Goal: Task Accomplishment & Management: Use online tool/utility

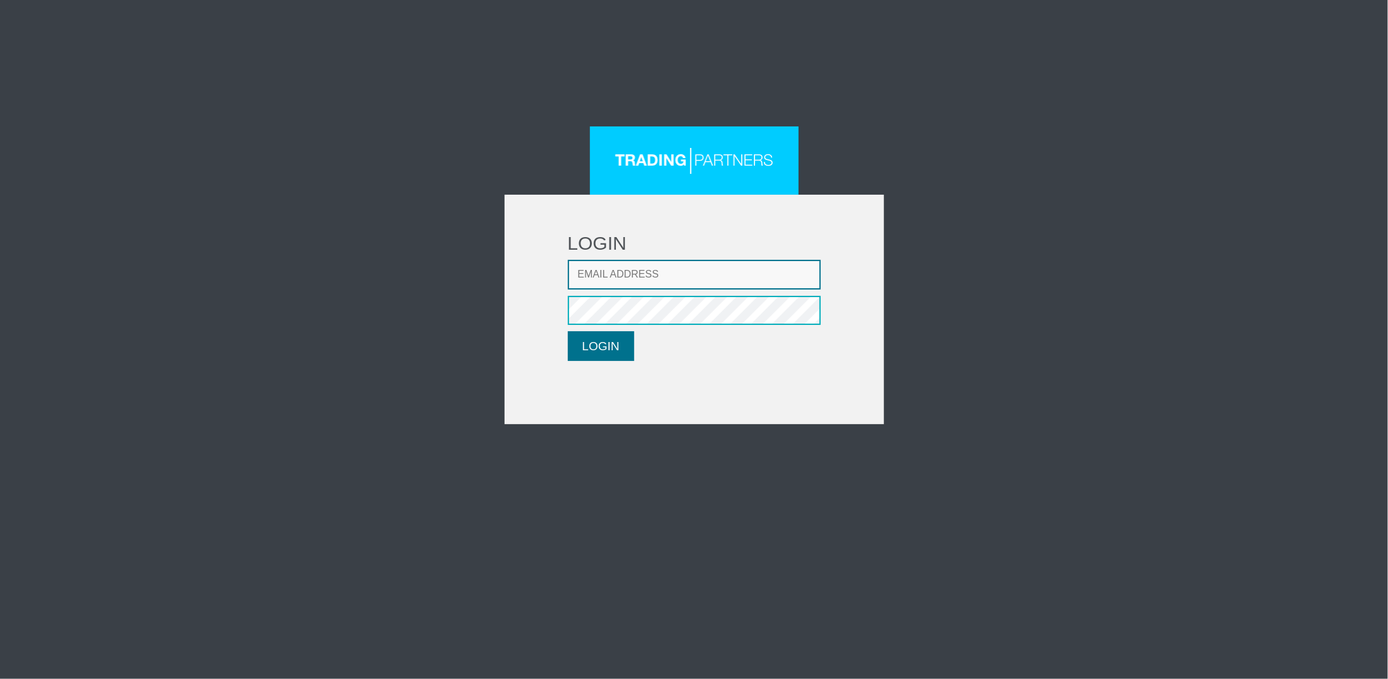
type input "[EMAIL_ADDRESS][DOMAIN_NAME]"
click at [586, 343] on button "LOGIN" at bounding box center [601, 346] width 66 height 30
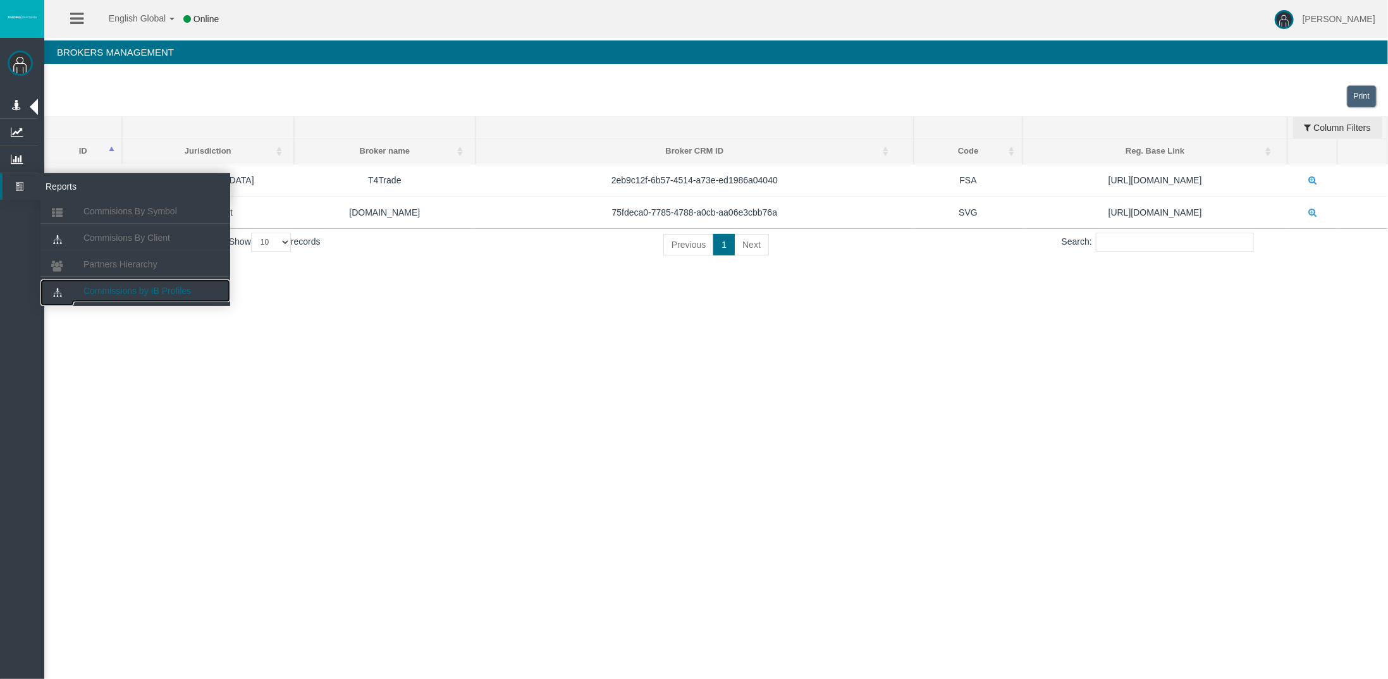
click at [163, 286] on span "Commissions by IB Profiles" at bounding box center [137, 291] width 108 height 10
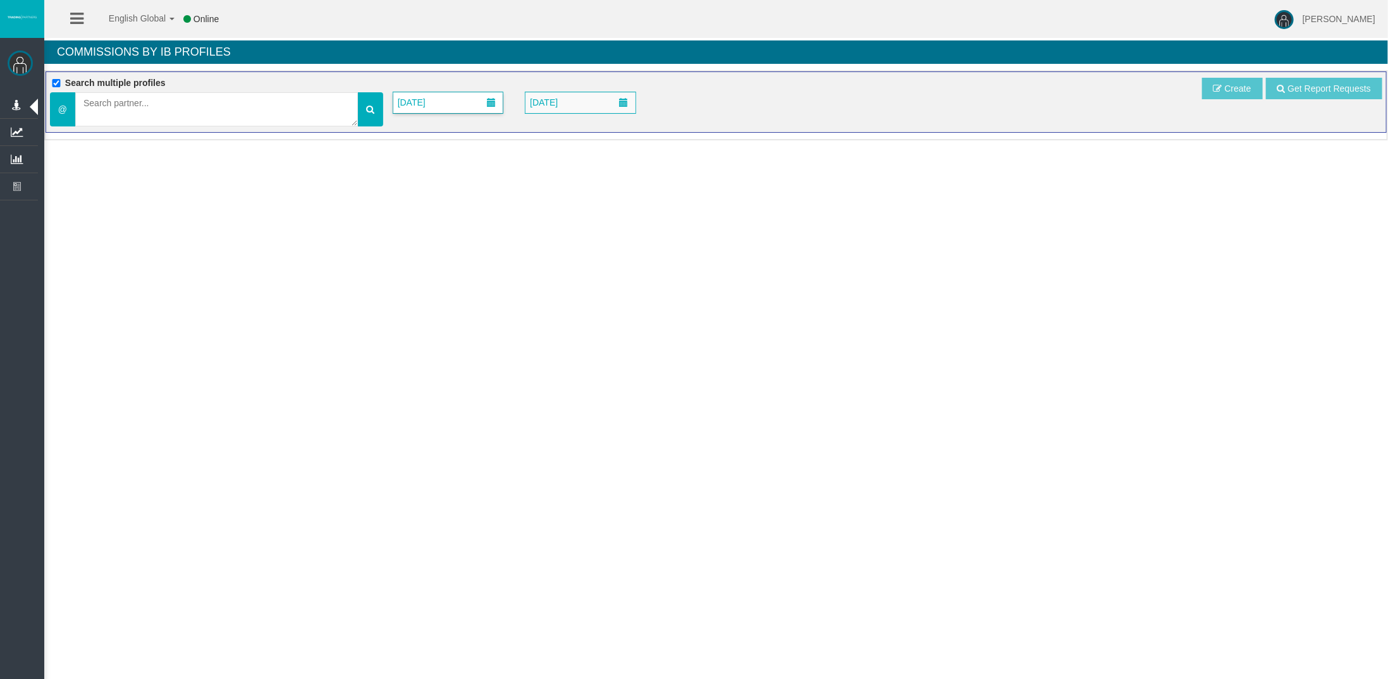
click at [494, 98] on span at bounding box center [491, 102] width 9 height 9
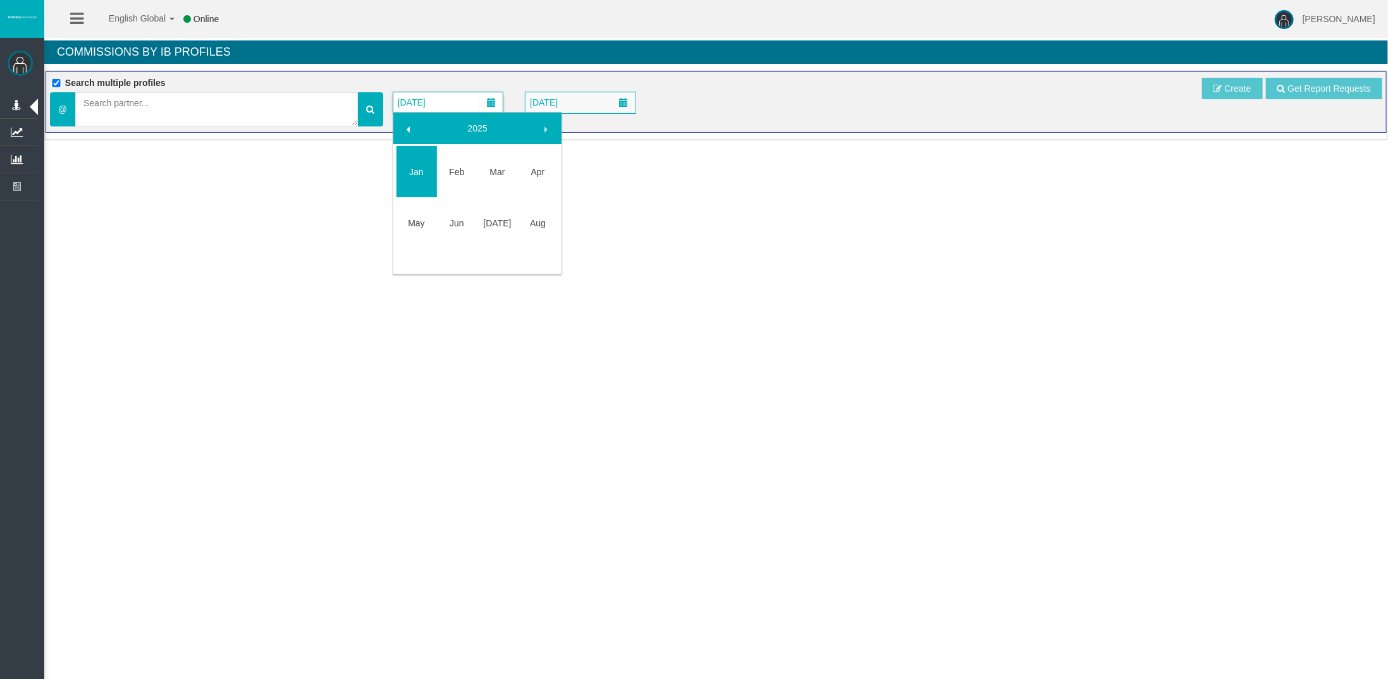
click at [410, 126] on span at bounding box center [408, 130] width 10 height 10
click at [418, 164] on link "Jan" at bounding box center [417, 167] width 40 height 23
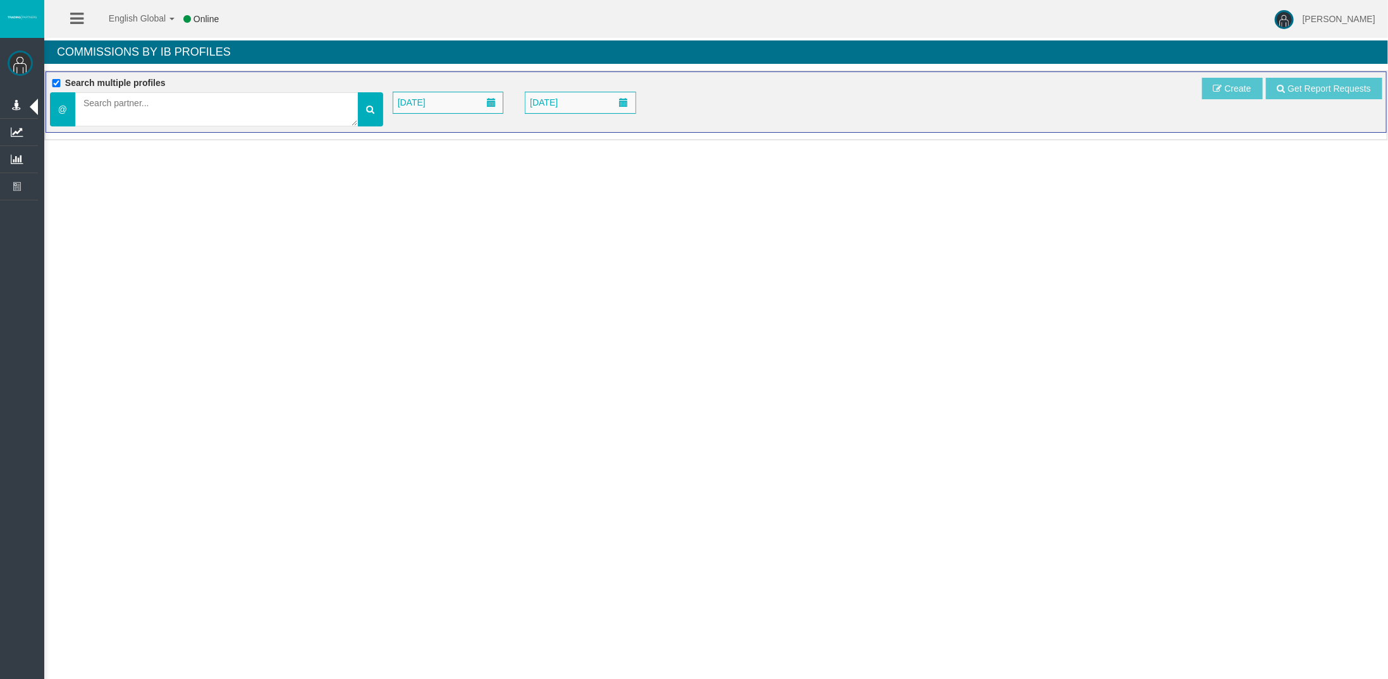
click at [324, 349] on div "English Global 简体中文 English Global 日本語 한국어 Online [PERSON_NAME] Help Log Out [P…" at bounding box center [694, 339] width 1388 height 679
click at [254, 103] on textarea at bounding box center [216, 109] width 283 height 34
type textarea "IB8hxt4"
click at [367, 111] on icon at bounding box center [370, 109] width 8 height 9
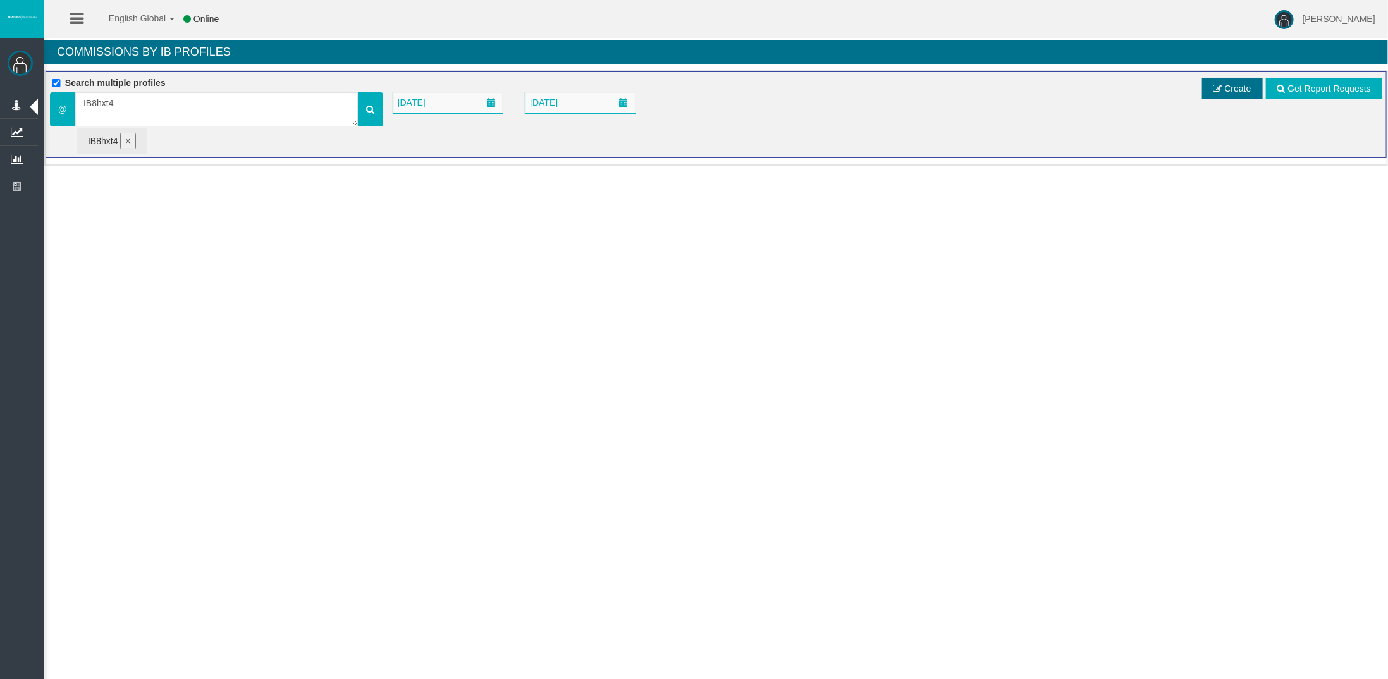
click at [1213, 86] on span "Create" at bounding box center [1232, 89] width 61 height 22
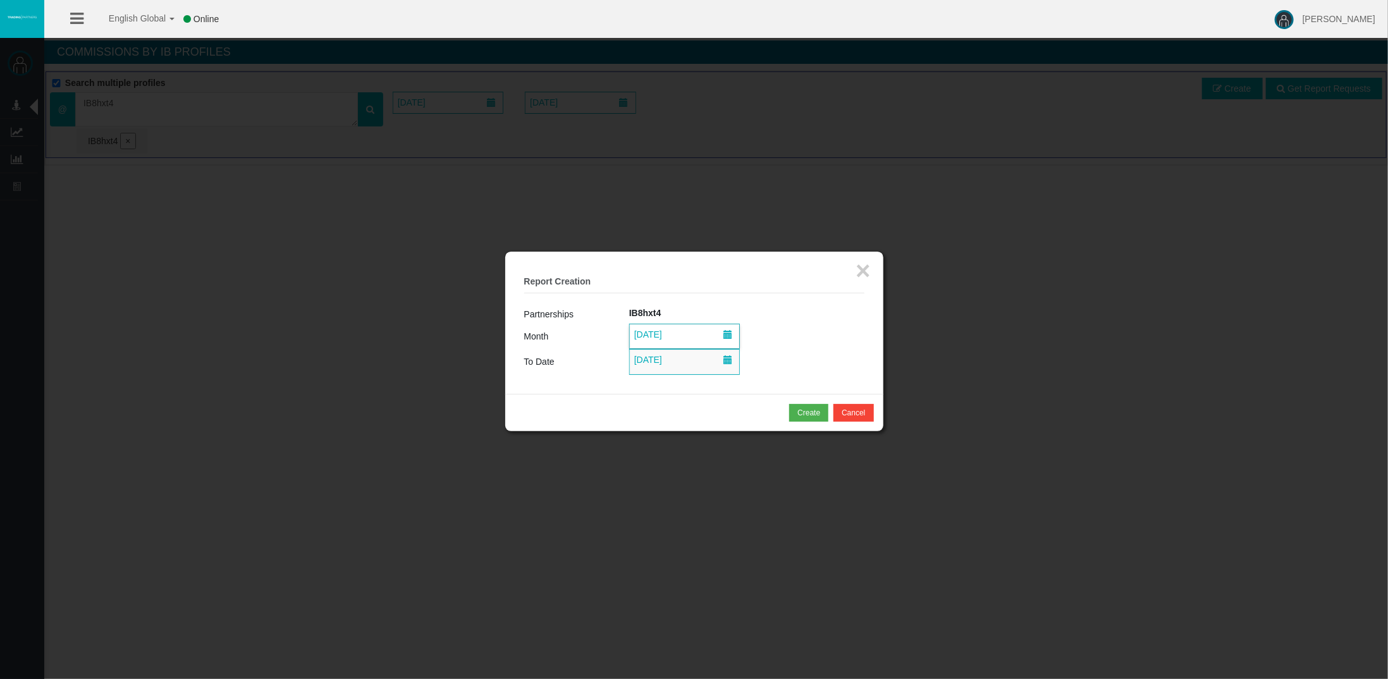
click at [733, 332] on span at bounding box center [727, 336] width 23 height 23
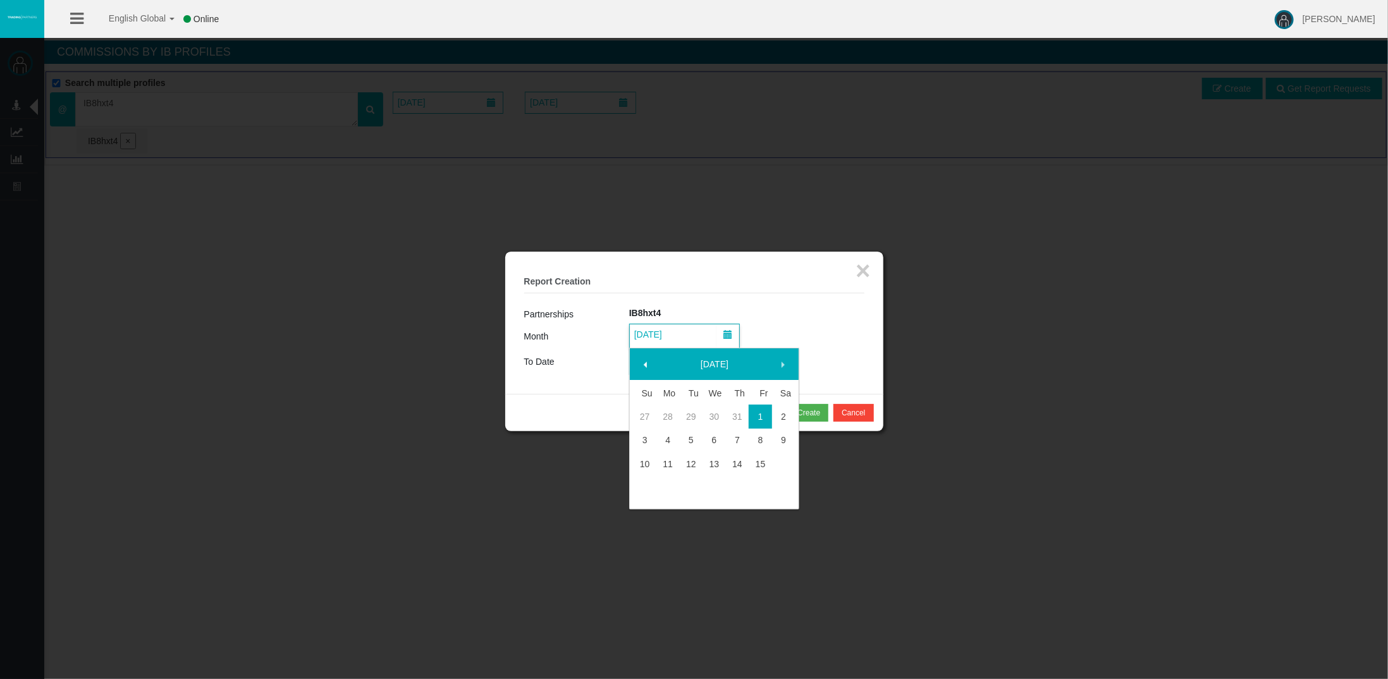
click at [735, 362] on link "[DATE]" at bounding box center [714, 364] width 109 height 23
click at [646, 363] on span at bounding box center [646, 365] width 10 height 10
click at [654, 405] on link "Jan" at bounding box center [653, 402] width 40 height 23
click at [668, 412] on link "1" at bounding box center [667, 416] width 23 height 23
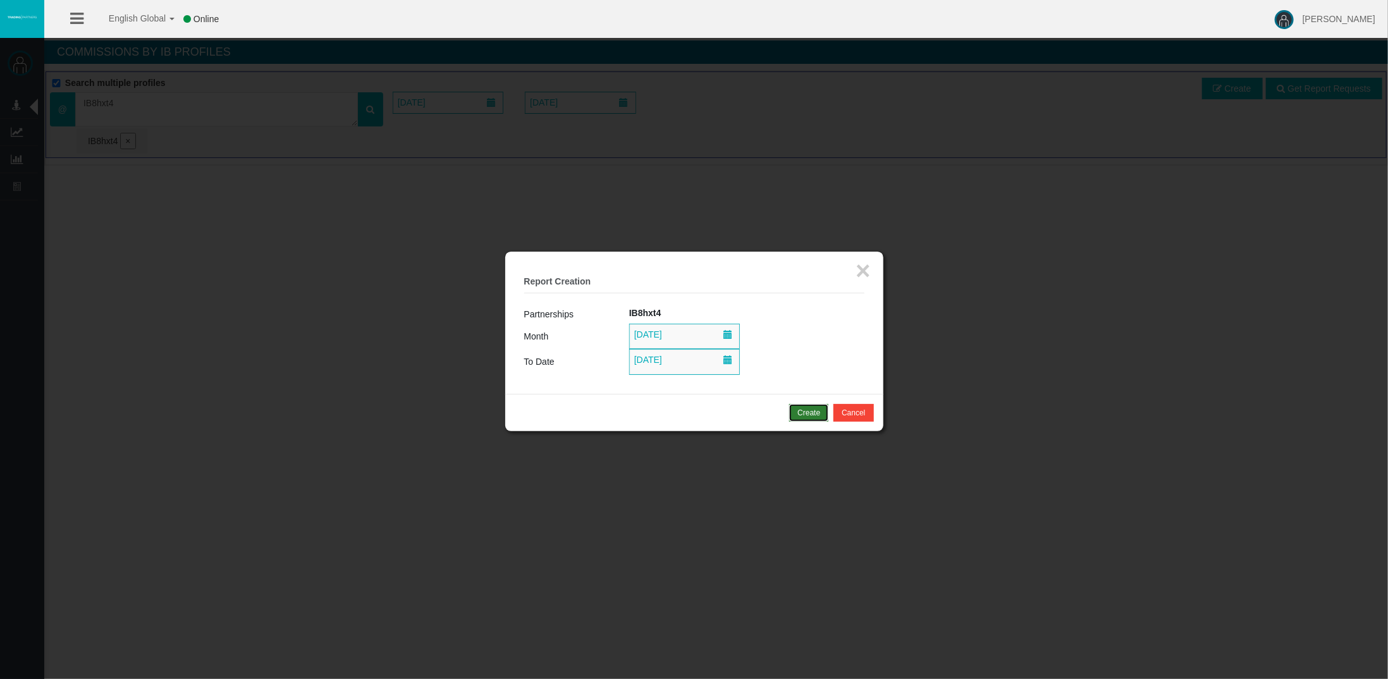
click at [811, 412] on div "Create" at bounding box center [808, 412] width 23 height 11
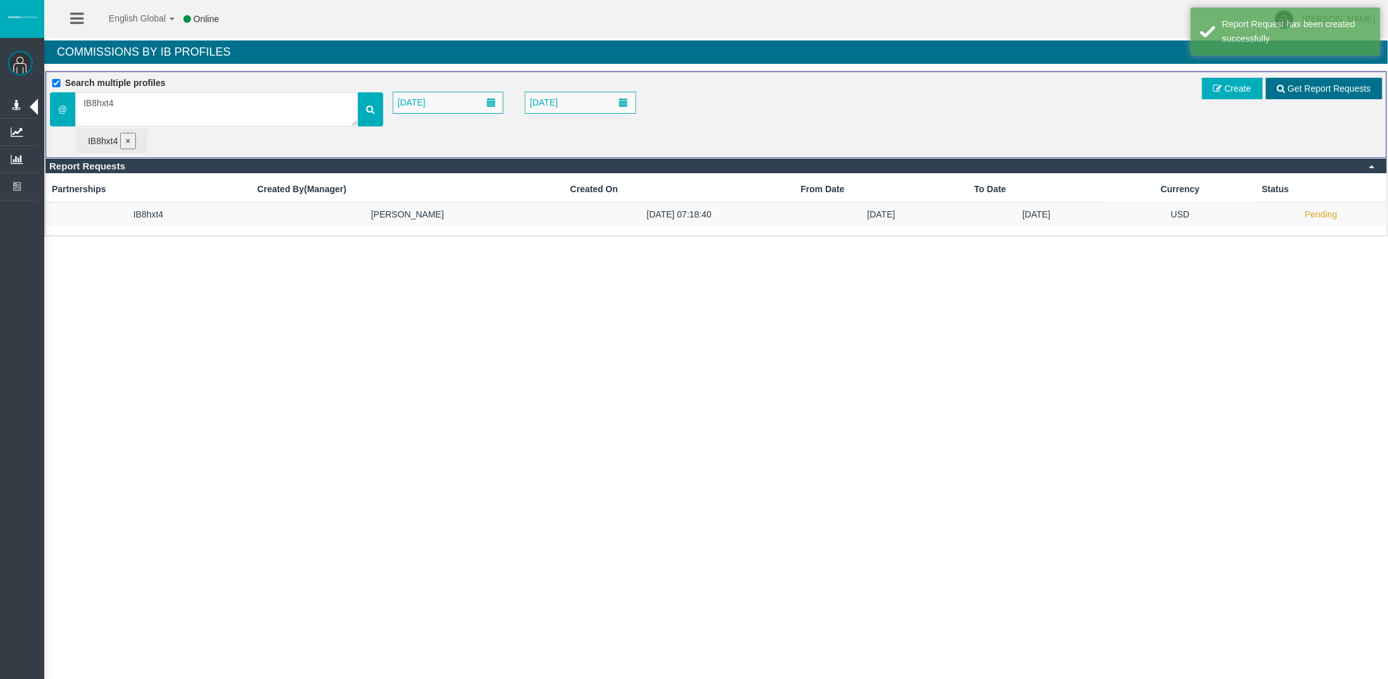
click at [1305, 89] on span "Get Report Requests" at bounding box center [1329, 88] width 83 height 10
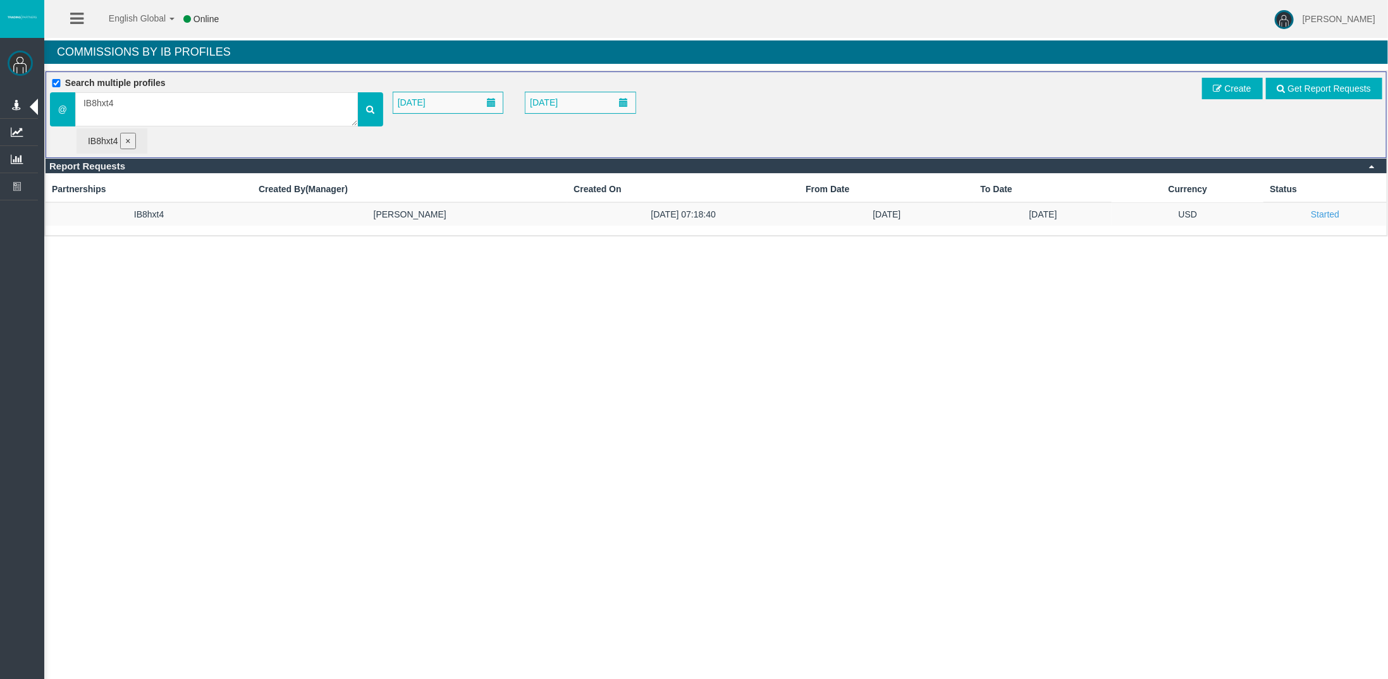
click at [825, 392] on div "English Global 简体中文 English Global 日本語 한국어 Online [PERSON_NAME] Help Log Out [P…" at bounding box center [694, 339] width 1388 height 679
click at [1301, 88] on span "Get Report Requests" at bounding box center [1329, 88] width 83 height 10
click at [1066, 314] on div "English Global 简体中文 English Global 日本語 한국어 Online [PERSON_NAME] Help Log Out [P…" at bounding box center [694, 339] width 1388 height 679
click at [878, 372] on div "English Global 简体中文 English Global 日本語 한국어 Online [PERSON_NAME] Help Log Out [P…" at bounding box center [694, 339] width 1388 height 679
click at [1288, 85] on span "Get Report Requests" at bounding box center [1324, 89] width 116 height 22
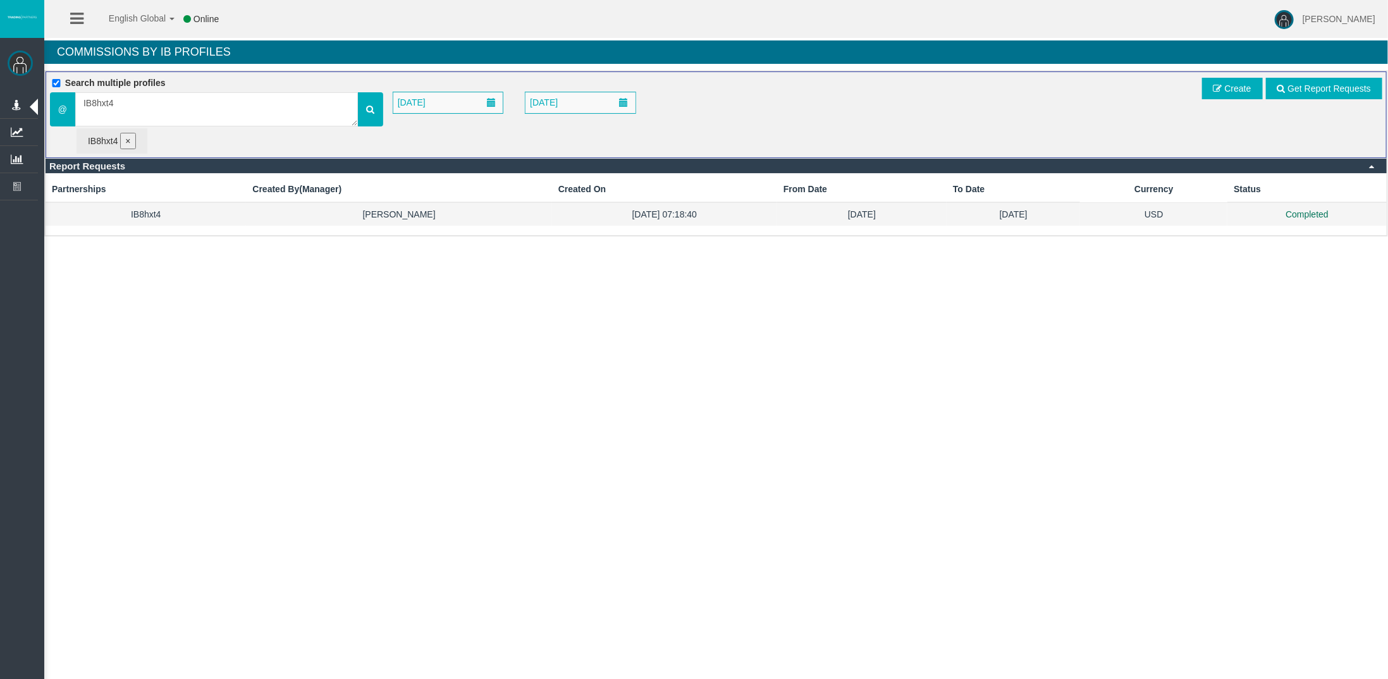
click at [138, 209] on td "IB8hxt4" at bounding box center [146, 213] width 200 height 23
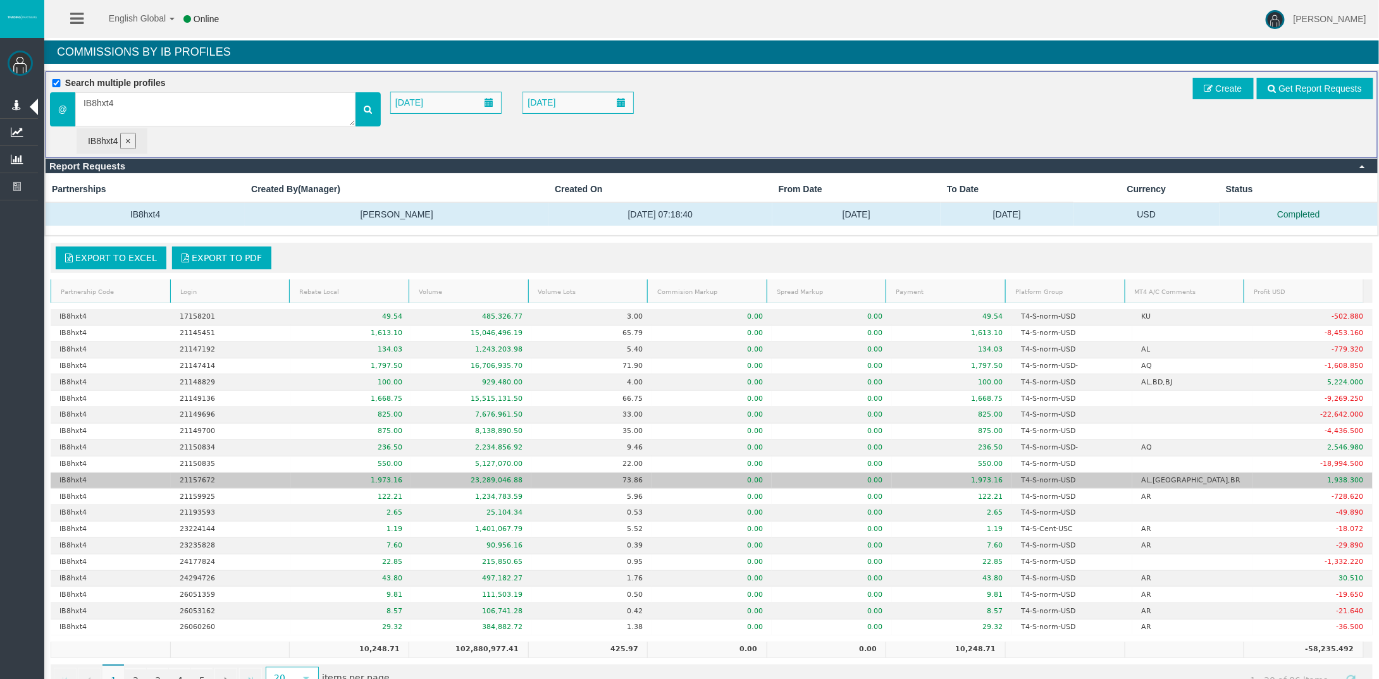
scroll to position [20, 0]
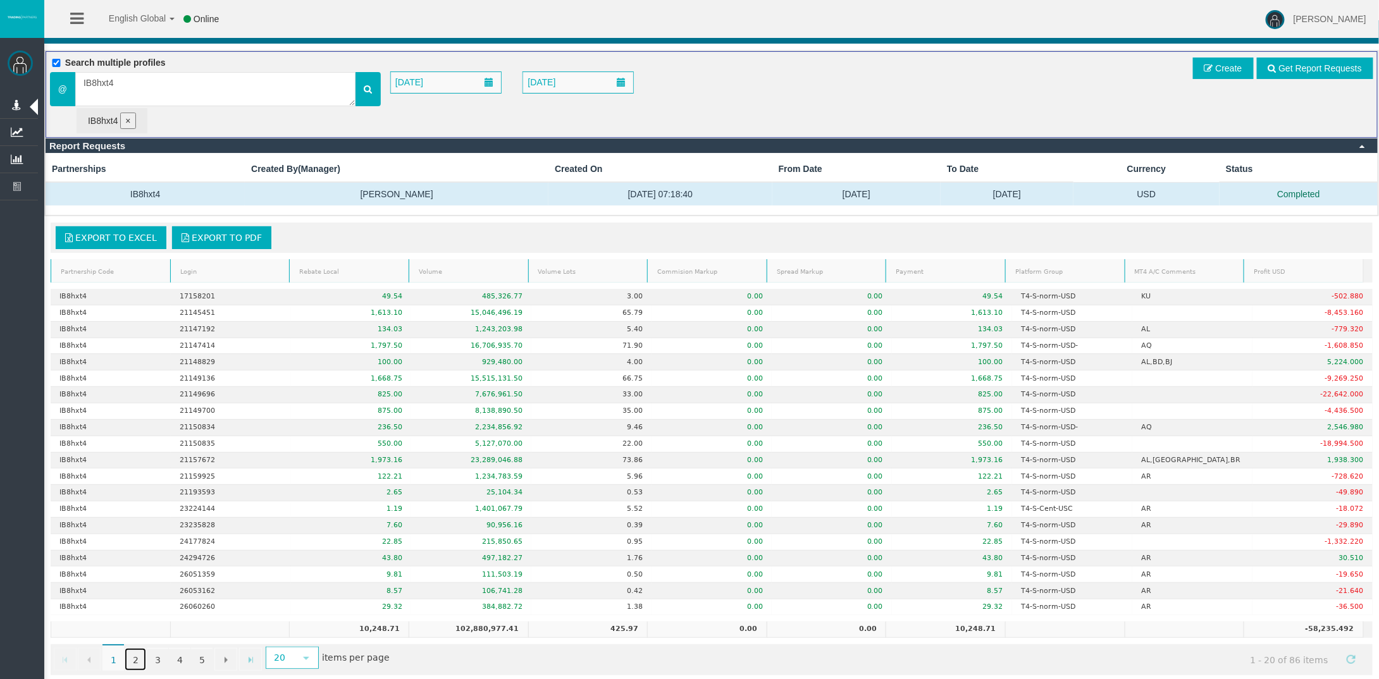
click at [138, 648] on link "2" at bounding box center [136, 659] width 22 height 23
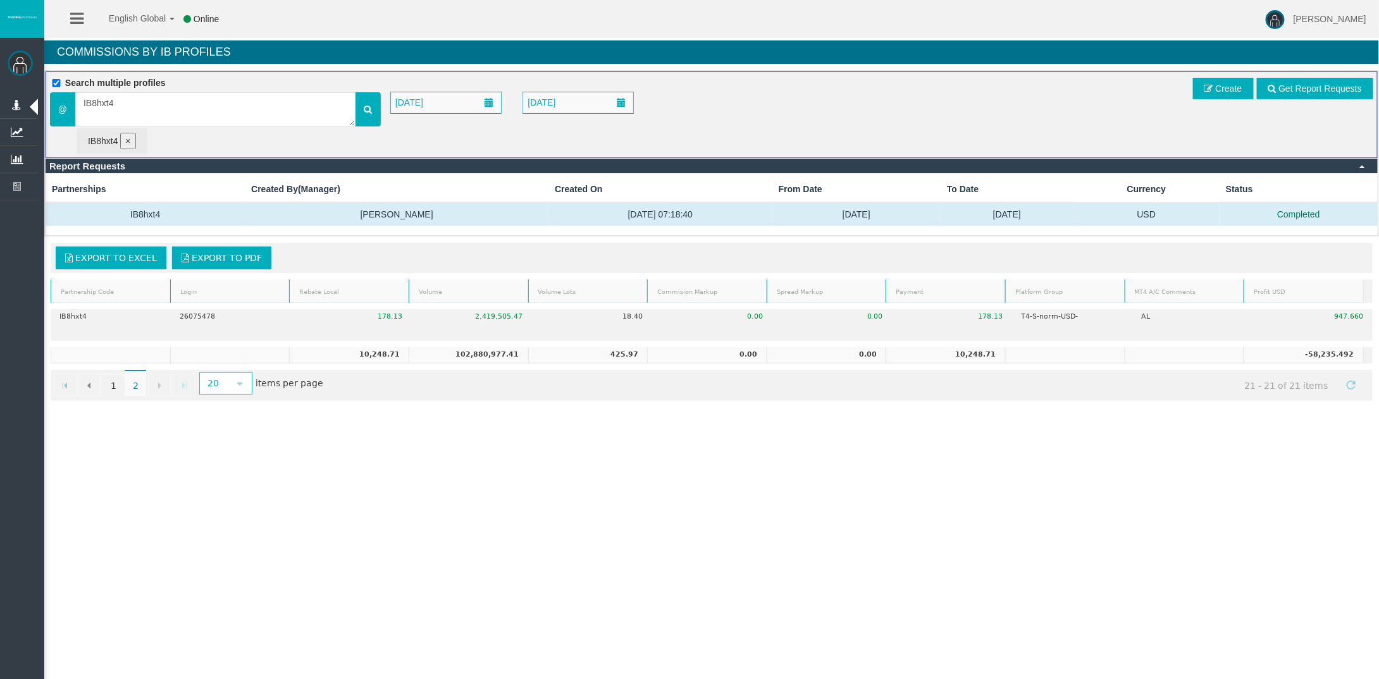
scroll to position [0, 0]
click at [114, 382] on link "1" at bounding box center [113, 385] width 22 height 23
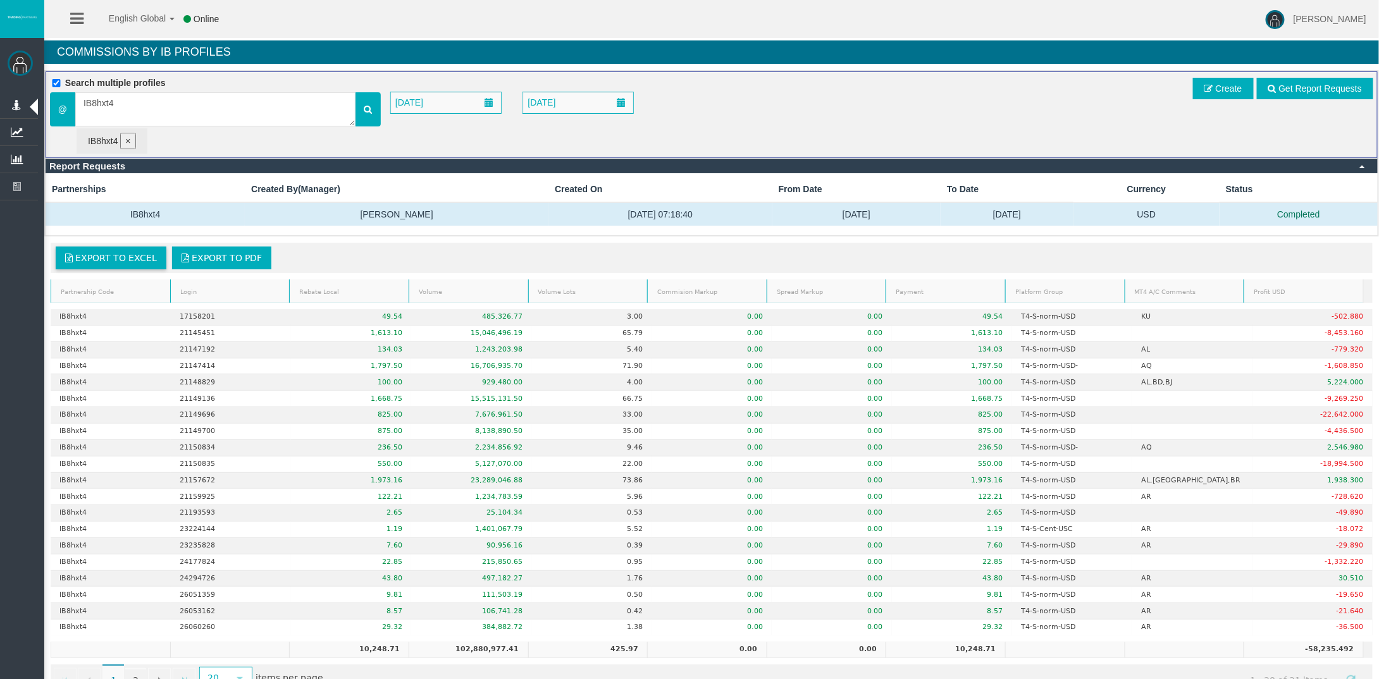
click at [98, 257] on span "Export to Excel" at bounding box center [116, 258] width 82 height 10
